Goal: Find specific page/section: Find specific page/section

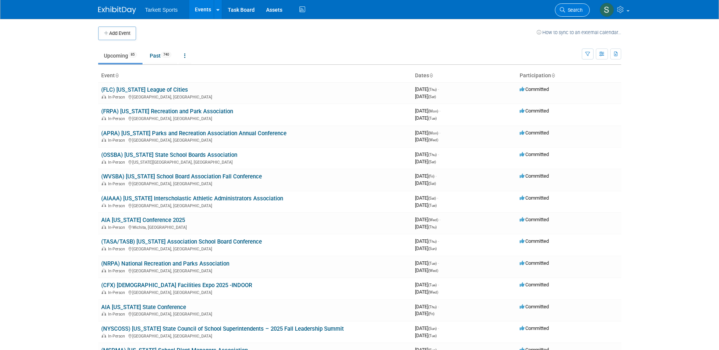
click at [579, 9] on span "Search" at bounding box center [573, 10] width 17 height 6
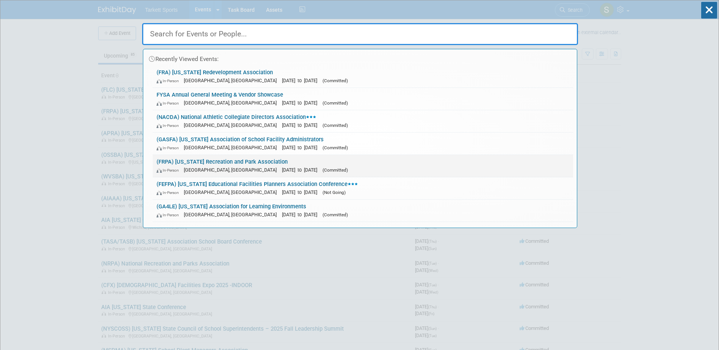
click at [225, 162] on link "(FRPA) [US_STATE] Recreation and Park Association In-Person [GEOGRAPHIC_DATA], …" at bounding box center [363, 166] width 421 height 22
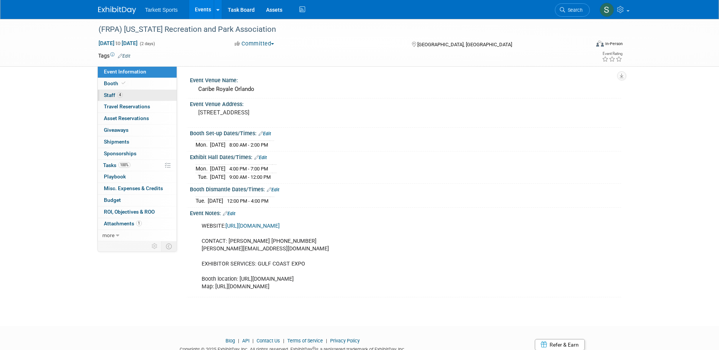
click at [107, 94] on span "Staff 4" at bounding box center [113, 95] width 19 height 6
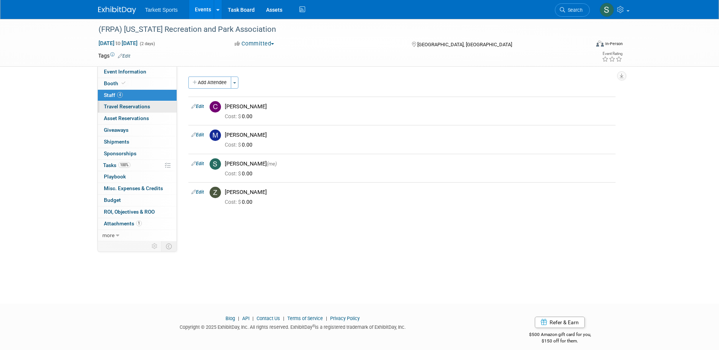
click at [117, 106] on span "Travel Reservations 0" at bounding box center [127, 107] width 46 height 6
